Goal: Information Seeking & Learning: Learn about a topic

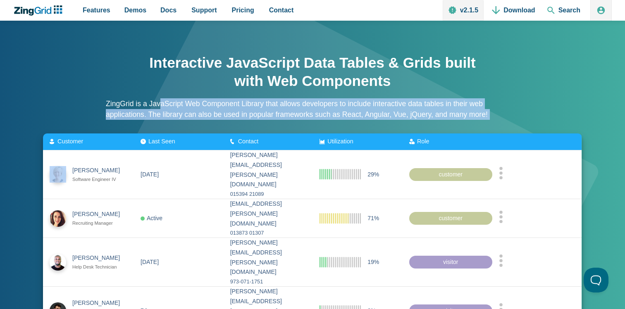
click at [286, 120] on div "Interactive JavaScript Data Tables & Grids built with Web Components ZingGrid i…" at bounding box center [312, 89] width 413 height 88
click at [238, 108] on p "ZingGrid is a JavaScript Web Component Library that allows developers to includ…" at bounding box center [312, 109] width 413 height 22
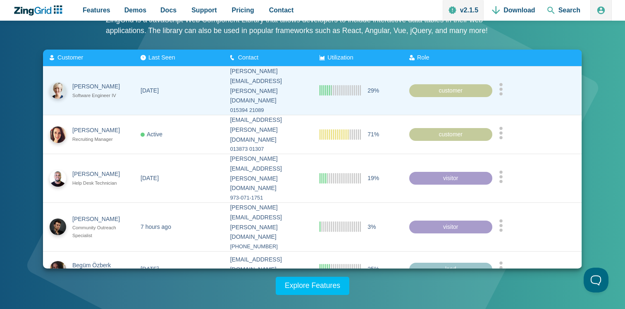
scroll to position [86, 0]
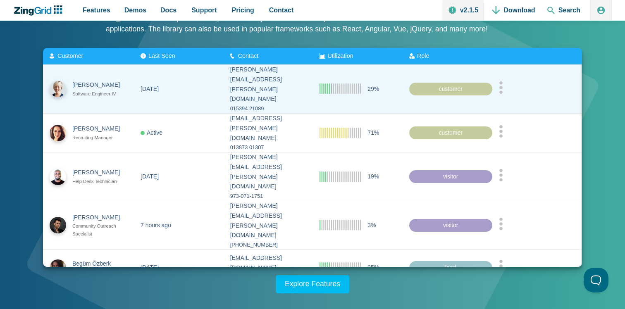
click at [262, 83] on div "[PERSON_NAME][EMAIL_ADDRESS][PERSON_NAME][DOMAIN_NAME]" at bounding box center [268, 84] width 76 height 39
click at [357, 83] on icon "App Content" at bounding box center [340, 88] width 41 height 11
click at [502, 90] on circle "App Content" at bounding box center [500, 91] width 3 height 3
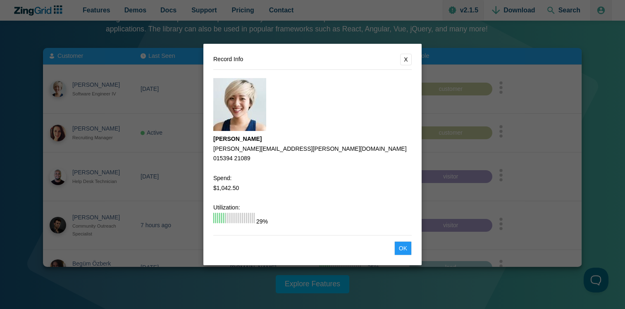
click at [404, 55] on button "X" at bounding box center [406, 60] width 12 height 12
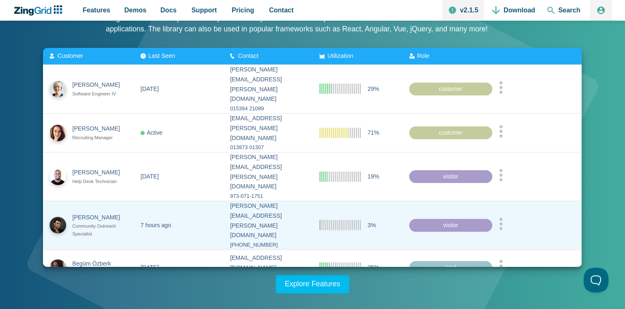
click at [503, 217] on icon "App Content" at bounding box center [501, 223] width 4 height 12
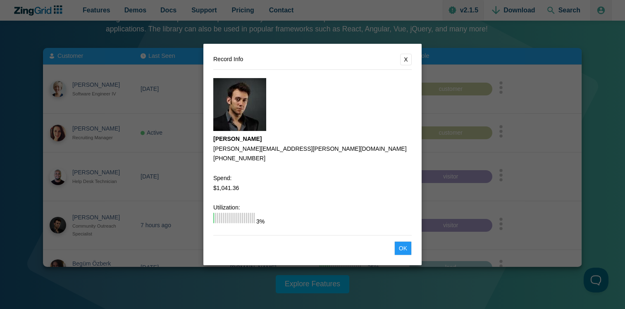
click at [327, 138] on div "[PERSON_NAME]" at bounding box center [312, 139] width 198 height 10
click at [403, 54] on button "X" at bounding box center [406, 60] width 12 height 12
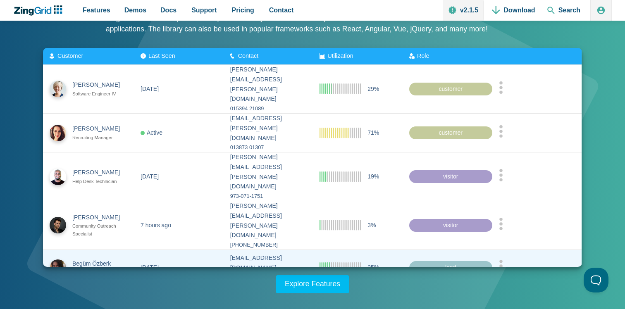
click at [506, 260] on div "App Content" at bounding box center [537, 268] width 76 height 16
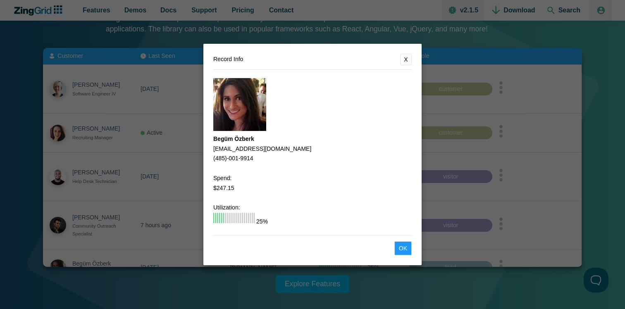
click at [403, 57] on button "X" at bounding box center [406, 60] width 12 height 12
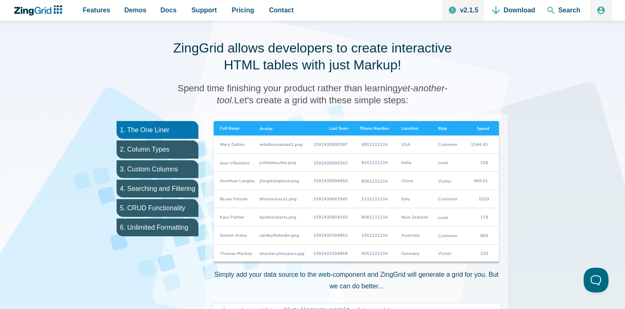
scroll to position [389, 0]
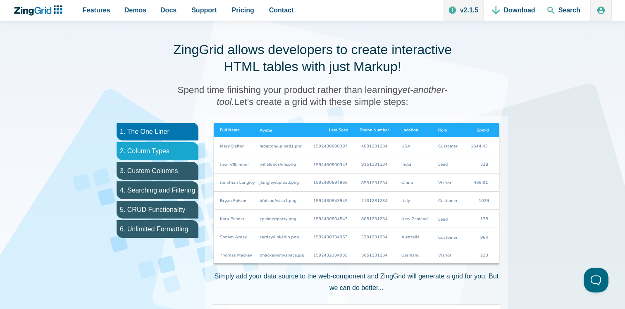
click at [186, 151] on li "2. Column Types" at bounding box center [158, 151] width 82 height 18
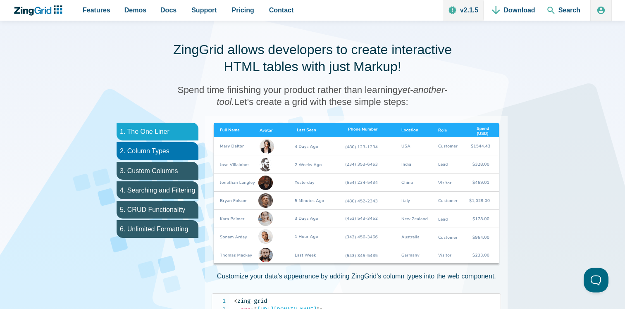
click at [170, 136] on li "1. The One Liner" at bounding box center [158, 132] width 82 height 18
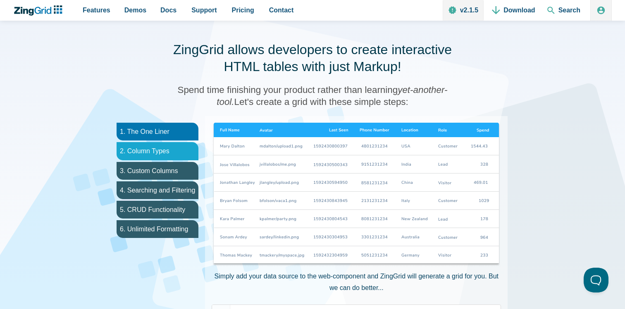
click at [171, 150] on li "2. Column Types" at bounding box center [158, 151] width 82 height 18
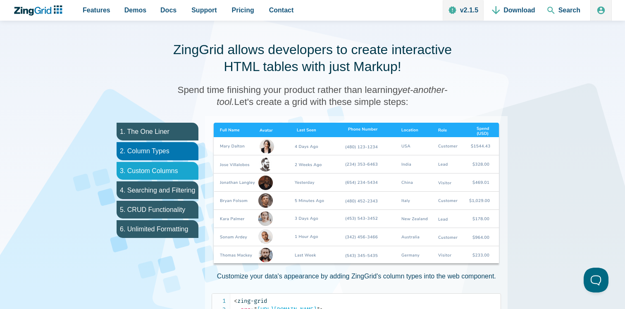
click at [171, 168] on li "3. Custom Columns" at bounding box center [158, 171] width 82 height 18
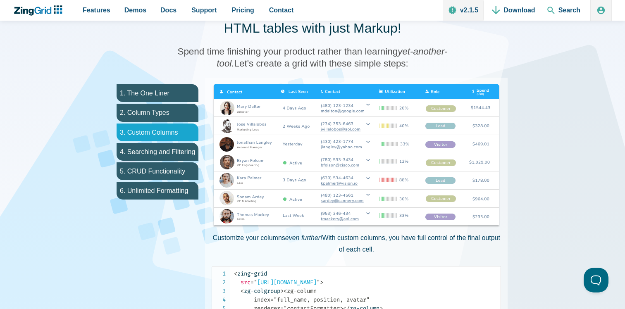
scroll to position [430, 0]
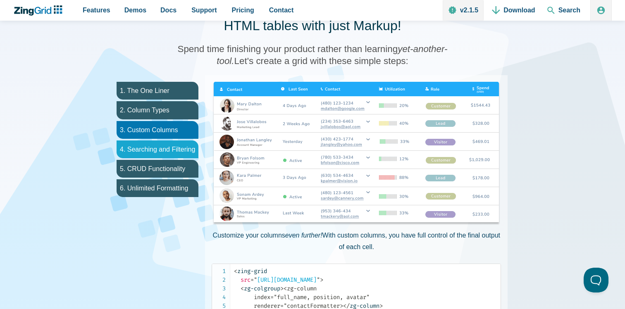
click at [167, 154] on li "4. Searching and Filtering" at bounding box center [158, 149] width 82 height 18
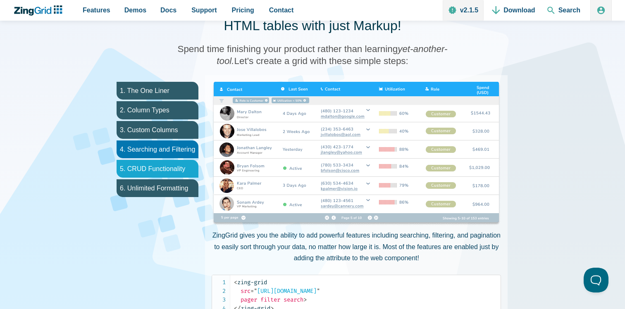
click at [168, 167] on li "5. CRUD Functionality" at bounding box center [158, 169] width 82 height 18
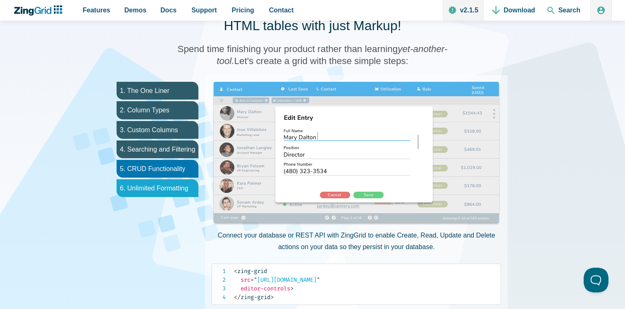
click at [169, 180] on li "6. Unlimited Formatting" at bounding box center [158, 188] width 82 height 18
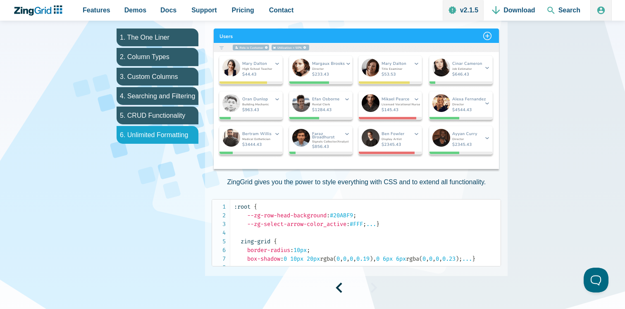
scroll to position [494, 0]
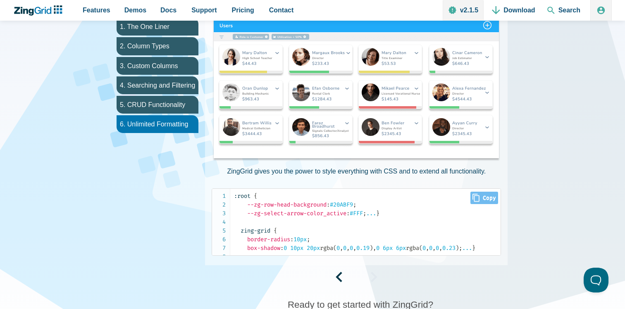
click at [269, 252] on code ":root { --zg-row-head-background : #20ABF9 ; --zg-select-arrow-color_active : #…" at bounding box center [367, 222] width 267 height 61
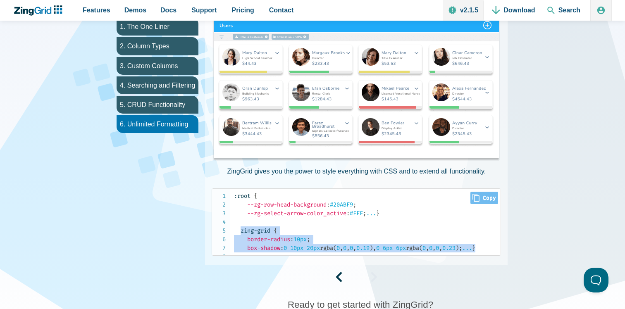
drag, startPoint x: 269, startPoint y: 279, endPoint x: 243, endPoint y: 250, distance: 39.0
click at [243, 250] on code ":root { --zg-row-head-background : #20ABF9 ; --zg-select-arrow-color_active : #…" at bounding box center [367, 222] width 267 height 61
click at [266, 234] on span "zing-grid" at bounding box center [255, 230] width 30 height 7
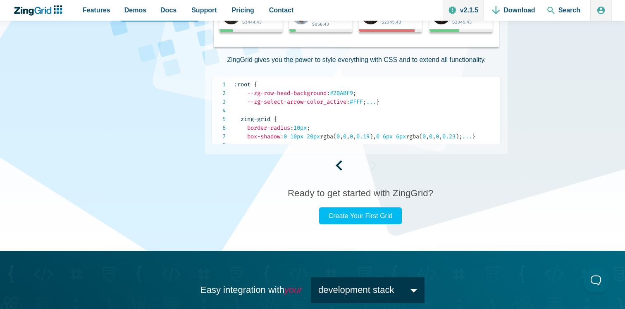
scroll to position [855, 0]
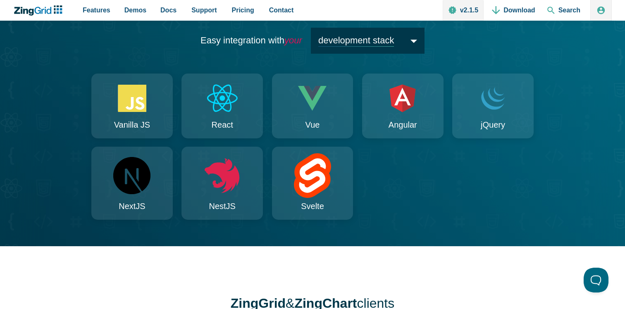
click at [401, 54] on span "development stack" at bounding box center [368, 41] width 114 height 26
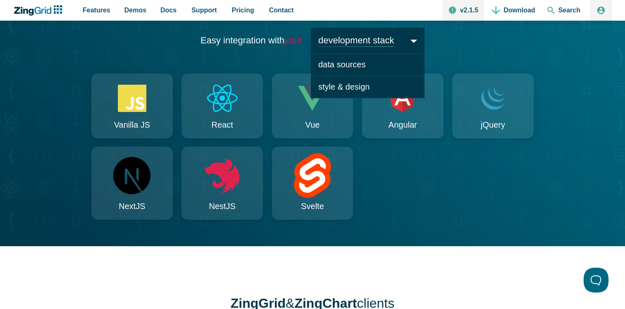
click at [133, 90] on div "Easy integration with your development stack development stack data sources sty…" at bounding box center [312, 123] width 598 height 245
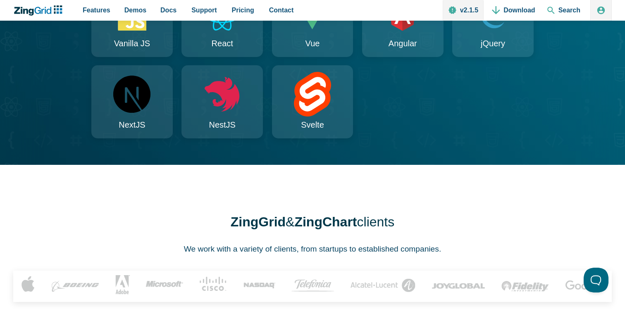
scroll to position [1095, 0]
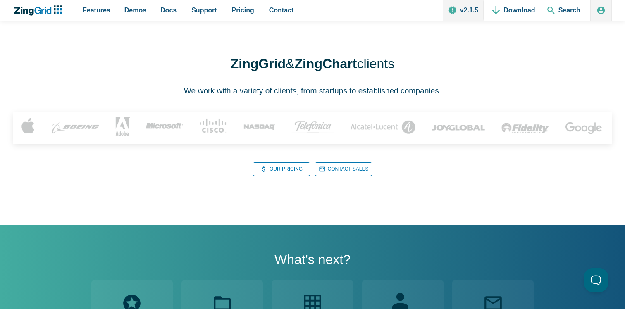
click at [235, 71] on strong "ZingGrid" at bounding box center [258, 63] width 55 height 15
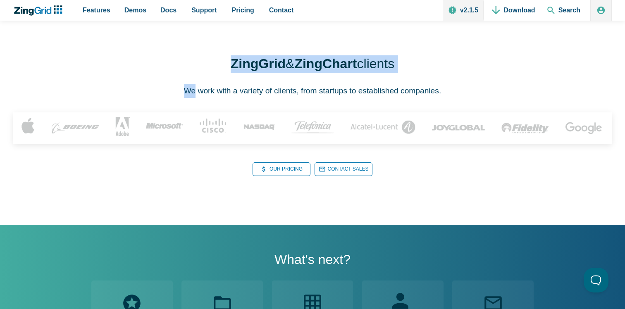
drag, startPoint x: 235, startPoint y: 99, endPoint x: 431, endPoint y: 96, distance: 196.3
click at [431, 96] on div "ZingGrid & [PERSON_NAME] clients We work with a variety of clients, from startu…" at bounding box center [312, 116] width 598 height 218
click at [259, 114] on div "ZingGrid & [PERSON_NAME] clients We work with a variety of clients, from startu…" at bounding box center [312, 116] width 598 height 218
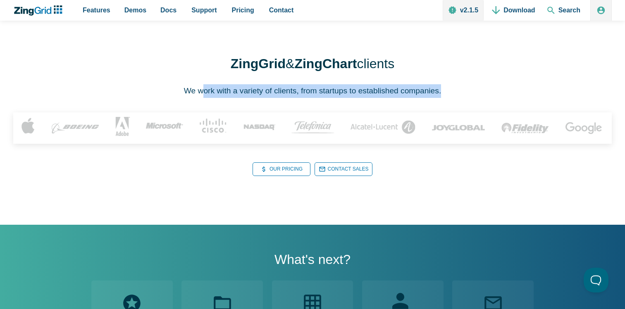
drag, startPoint x: 200, startPoint y: 129, endPoint x: 413, endPoint y: 135, distance: 212.9
click at [413, 135] on div "ZingGrid & [PERSON_NAME] clients We work with a variety of clients, from startu…" at bounding box center [312, 116] width 598 height 218
click at [266, 98] on p "We work with a variety of clients, from startups to established companies." at bounding box center [312, 91] width 257 height 14
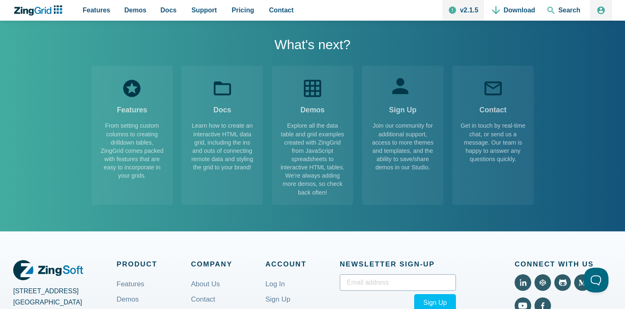
scroll to position [1417, 0]
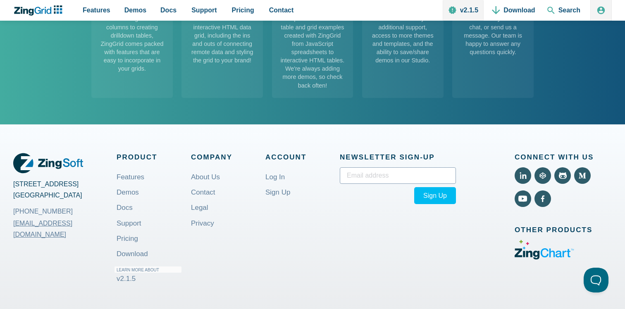
click at [120, 163] on span "Product" at bounding box center [154, 157] width 74 height 12
click at [92, 169] on div "[STREET_ADDRESS] [PHONE_NUMBER] [EMAIL_ADDRESS][DOMAIN_NAME] Product Features D…" at bounding box center [312, 220] width 598 height 190
click at [368, 184] on input "App Content" at bounding box center [398, 175] width 116 height 17
click at [342, 182] on div "[STREET_ADDRESS] [PHONE_NUMBER] [EMAIL_ADDRESS][DOMAIN_NAME] Product Features D…" at bounding box center [312, 220] width 598 height 190
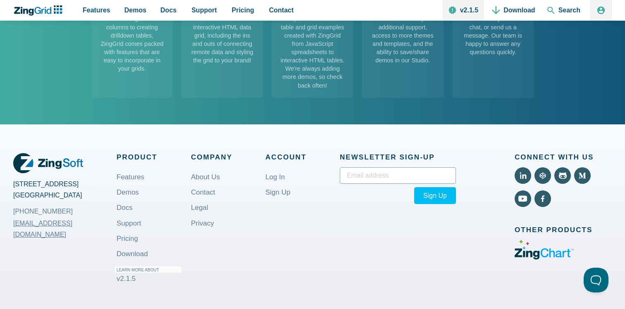
click at [352, 221] on div "Sign Up Subscribed!" at bounding box center [398, 194] width 116 height 54
click at [366, 184] on input "App Content" at bounding box center [398, 175] width 116 height 17
click at [265, 163] on span "Account" at bounding box center [302, 157] width 74 height 12
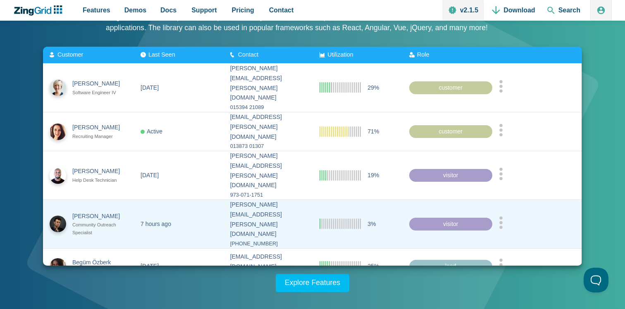
scroll to position [0, 0]
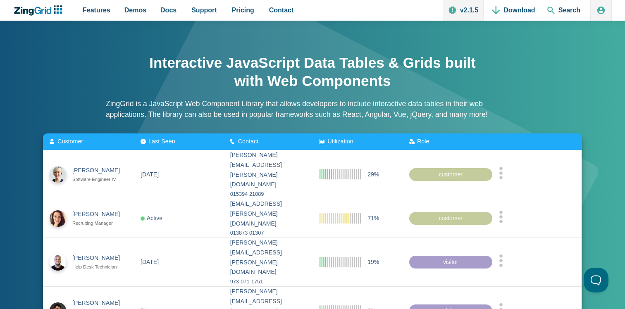
click at [162, 69] on h1 "Interactive JavaScript Data Tables & Grids built with Web Components" at bounding box center [312, 72] width 331 height 36
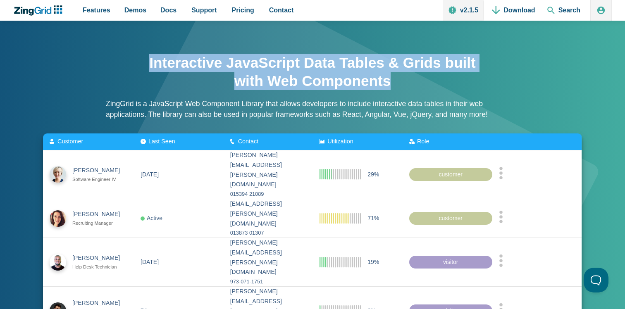
drag, startPoint x: 162, startPoint y: 69, endPoint x: 384, endPoint y: 90, distance: 222.5
click at [384, 90] on h1 "Interactive JavaScript Data Tables & Grids built with Web Components" at bounding box center [312, 72] width 331 height 36
click at [378, 90] on h1 "Interactive JavaScript Data Tables & Grids built with Web Components" at bounding box center [312, 72] width 331 height 36
